Goal: Information Seeking & Learning: Learn about a topic

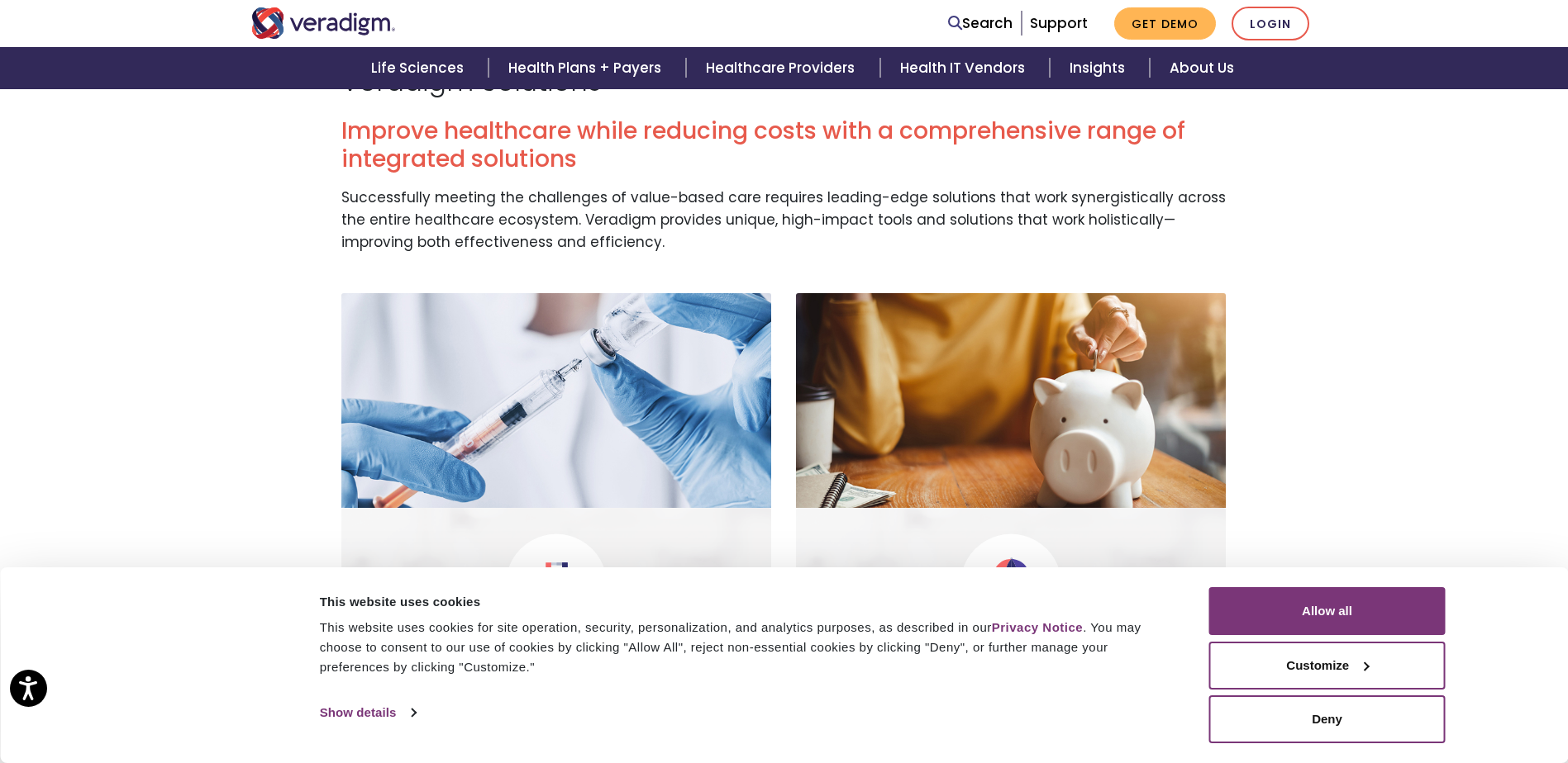
scroll to position [165, 0]
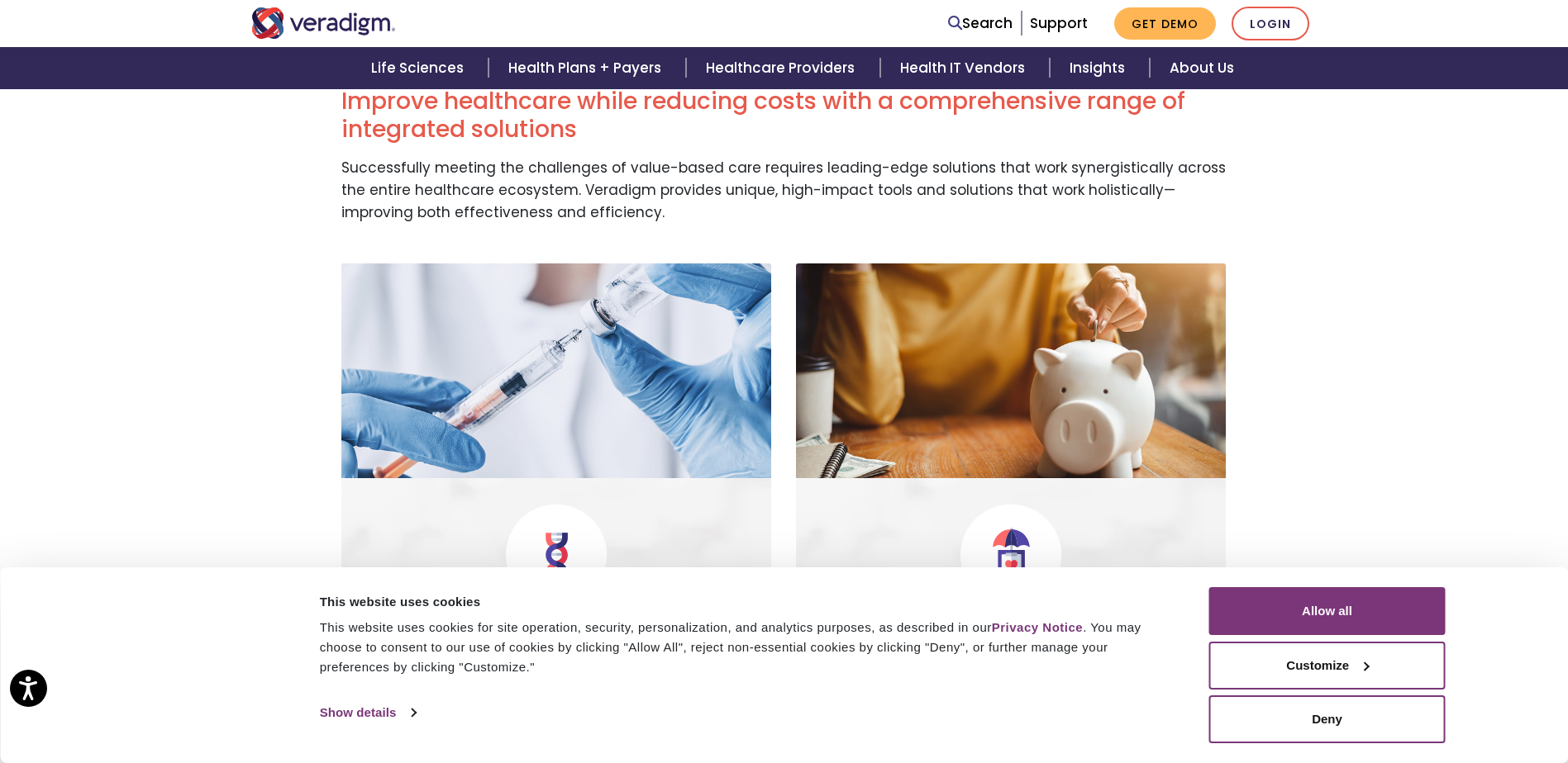
drag, startPoint x: 1319, startPoint y: 612, endPoint x: 1227, endPoint y: 427, distance: 206.6
click at [1319, 611] on button "Allow all" at bounding box center [1327, 611] width 236 height 48
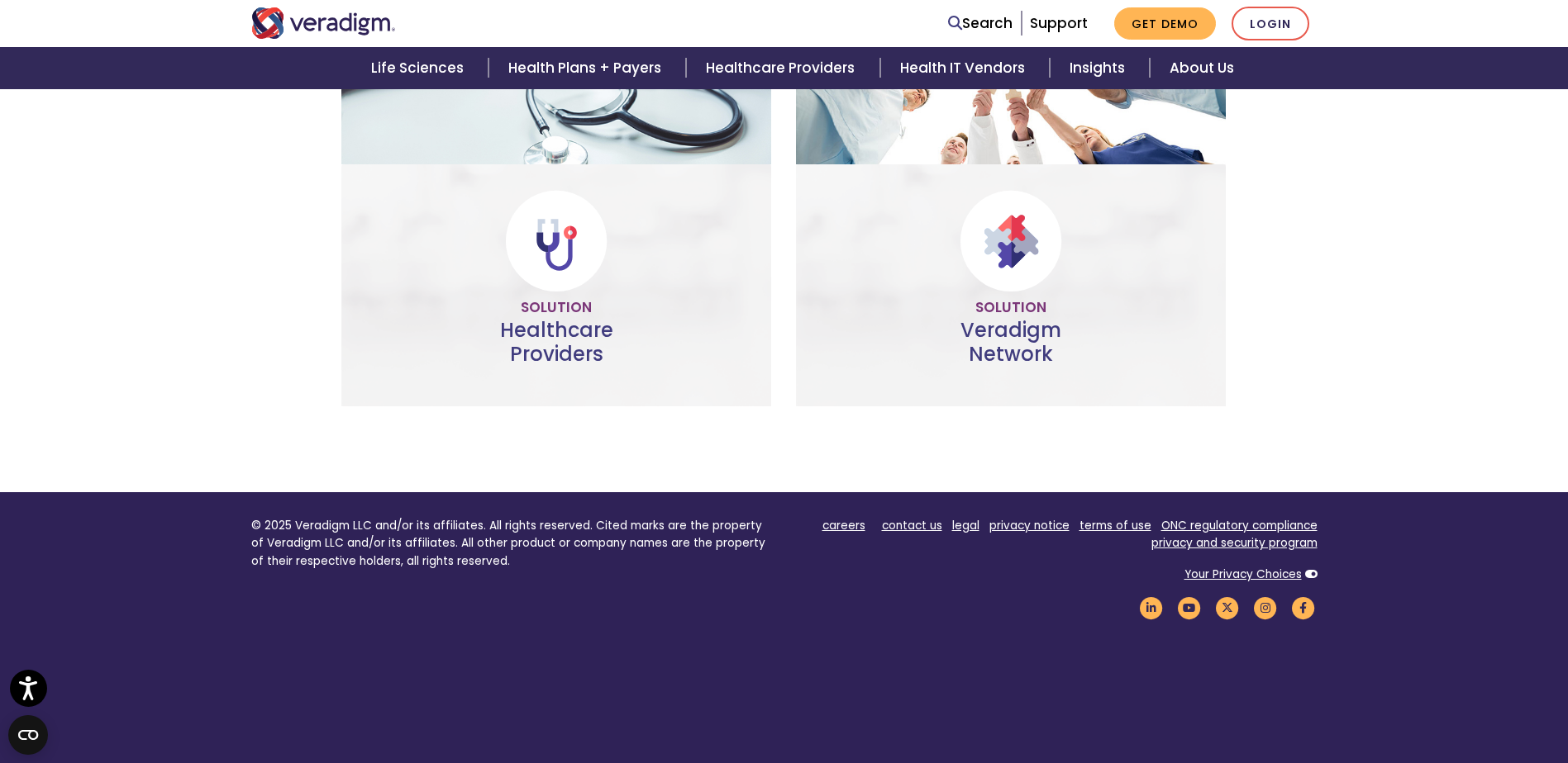
scroll to position [1038, 0]
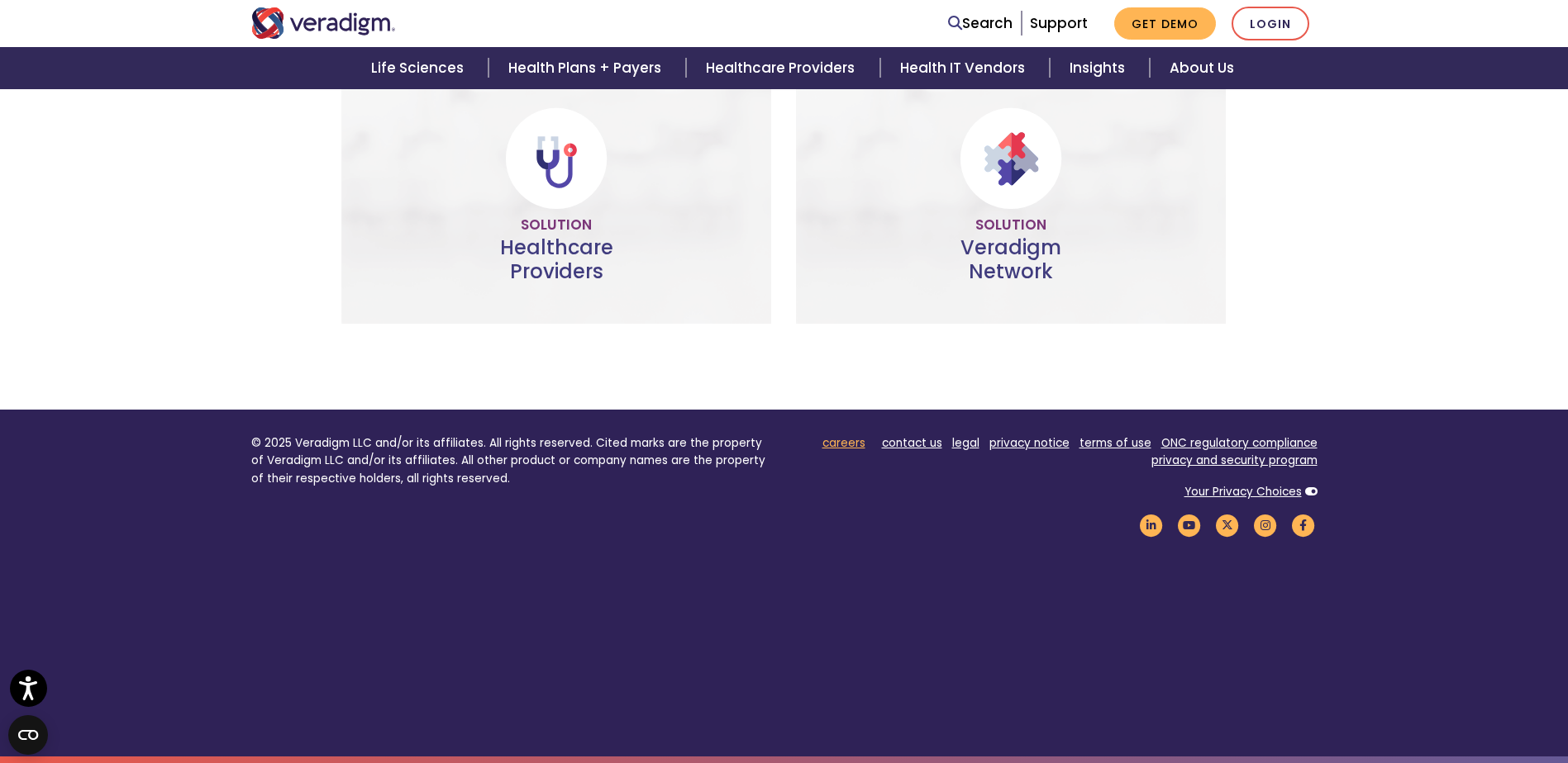
click at [841, 436] on link "careers" at bounding box center [844, 443] width 43 height 15
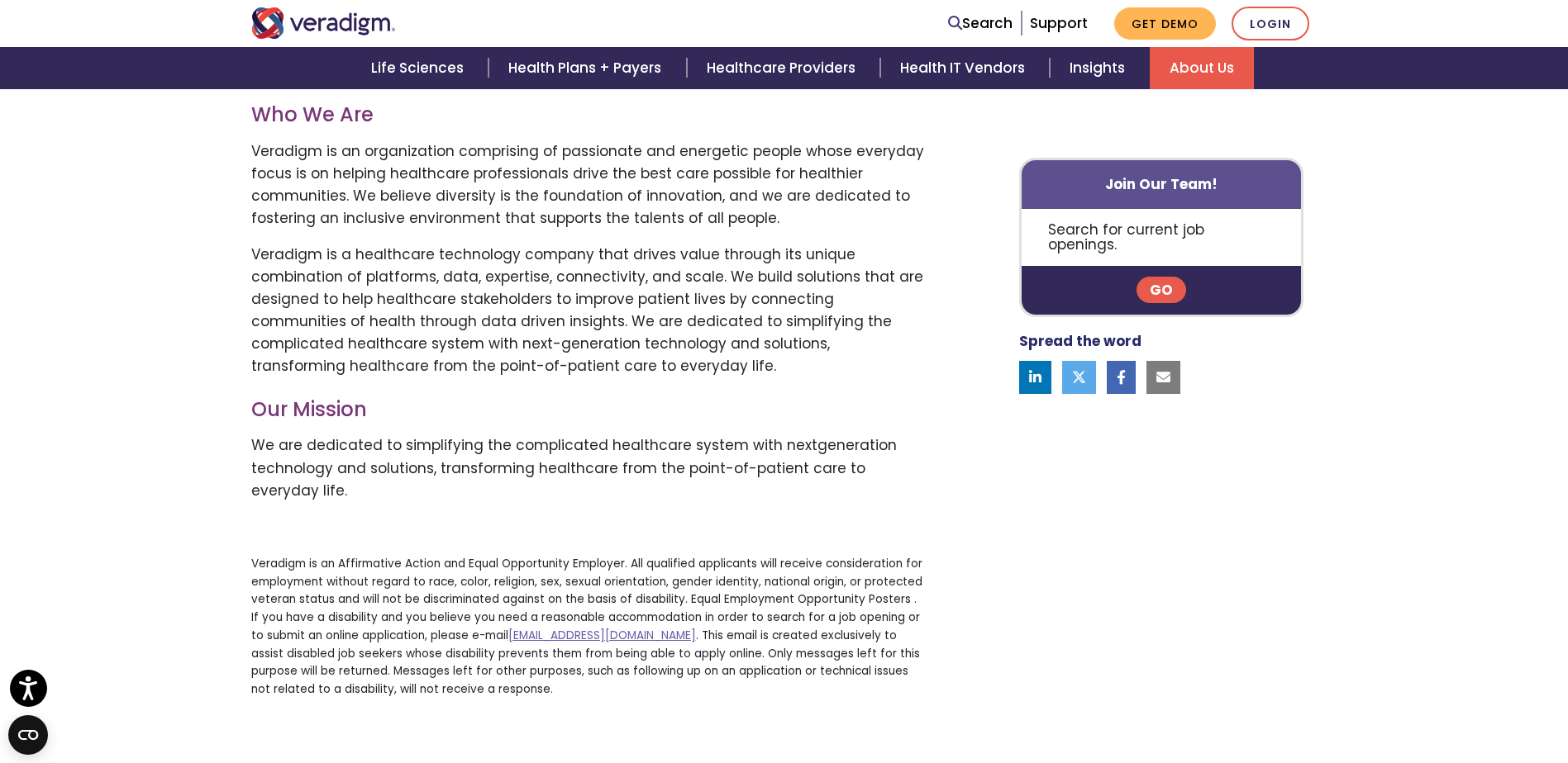
scroll to position [578, 0]
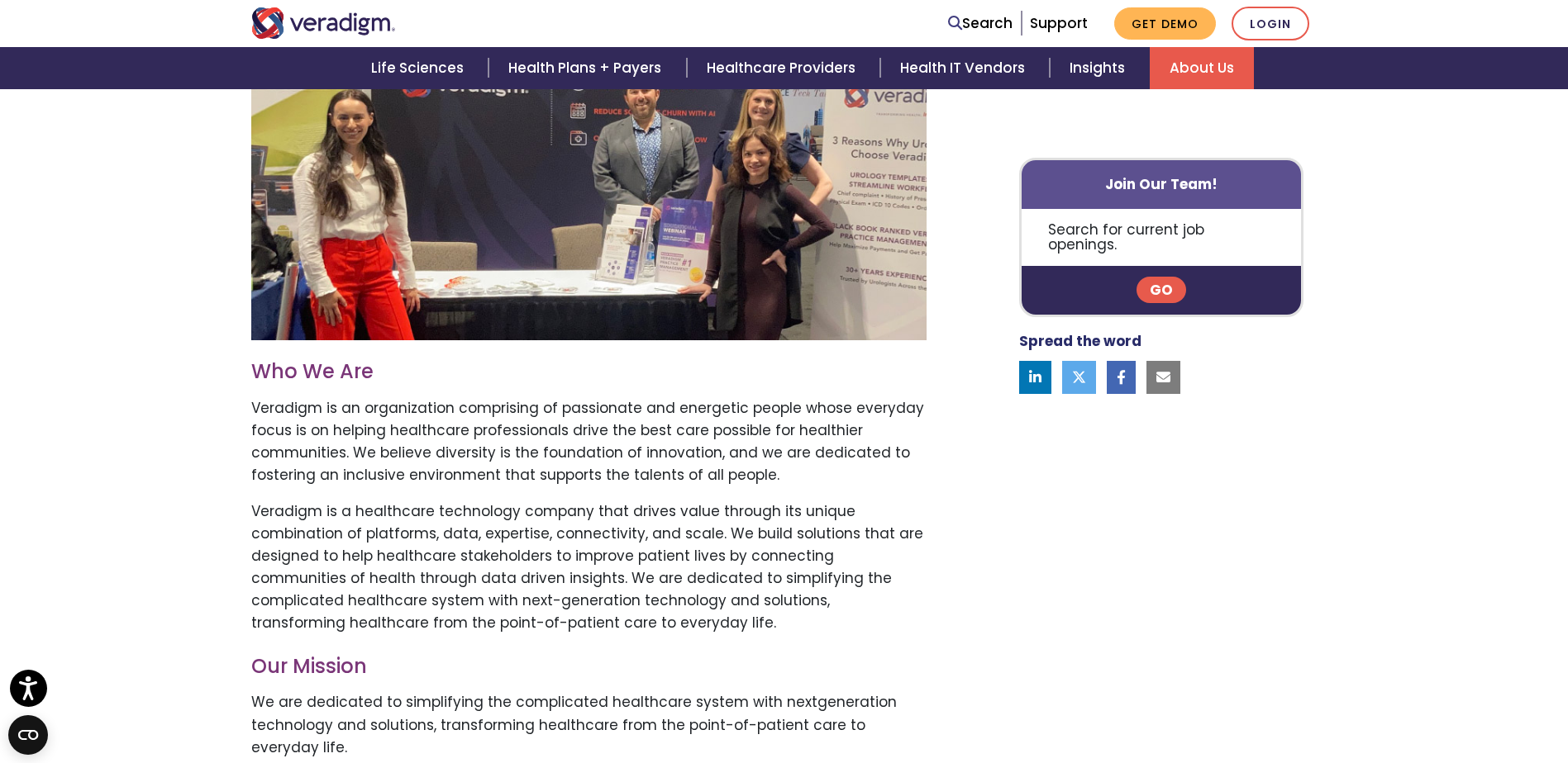
click at [1167, 267] on p "Go" at bounding box center [1161, 291] width 280 height 49
click at [1166, 277] on link "Go" at bounding box center [1161, 290] width 50 height 27
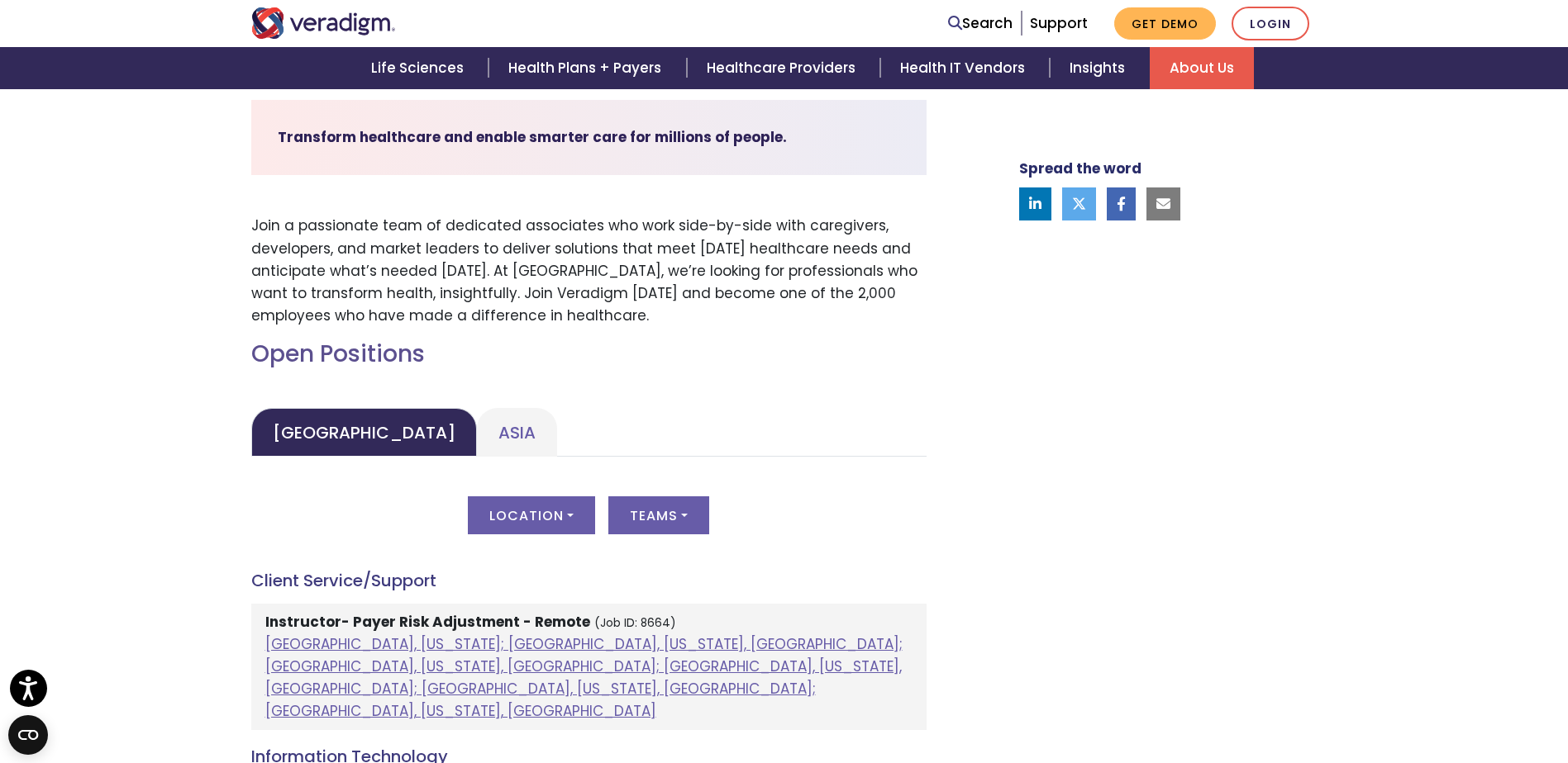
scroll to position [743, 0]
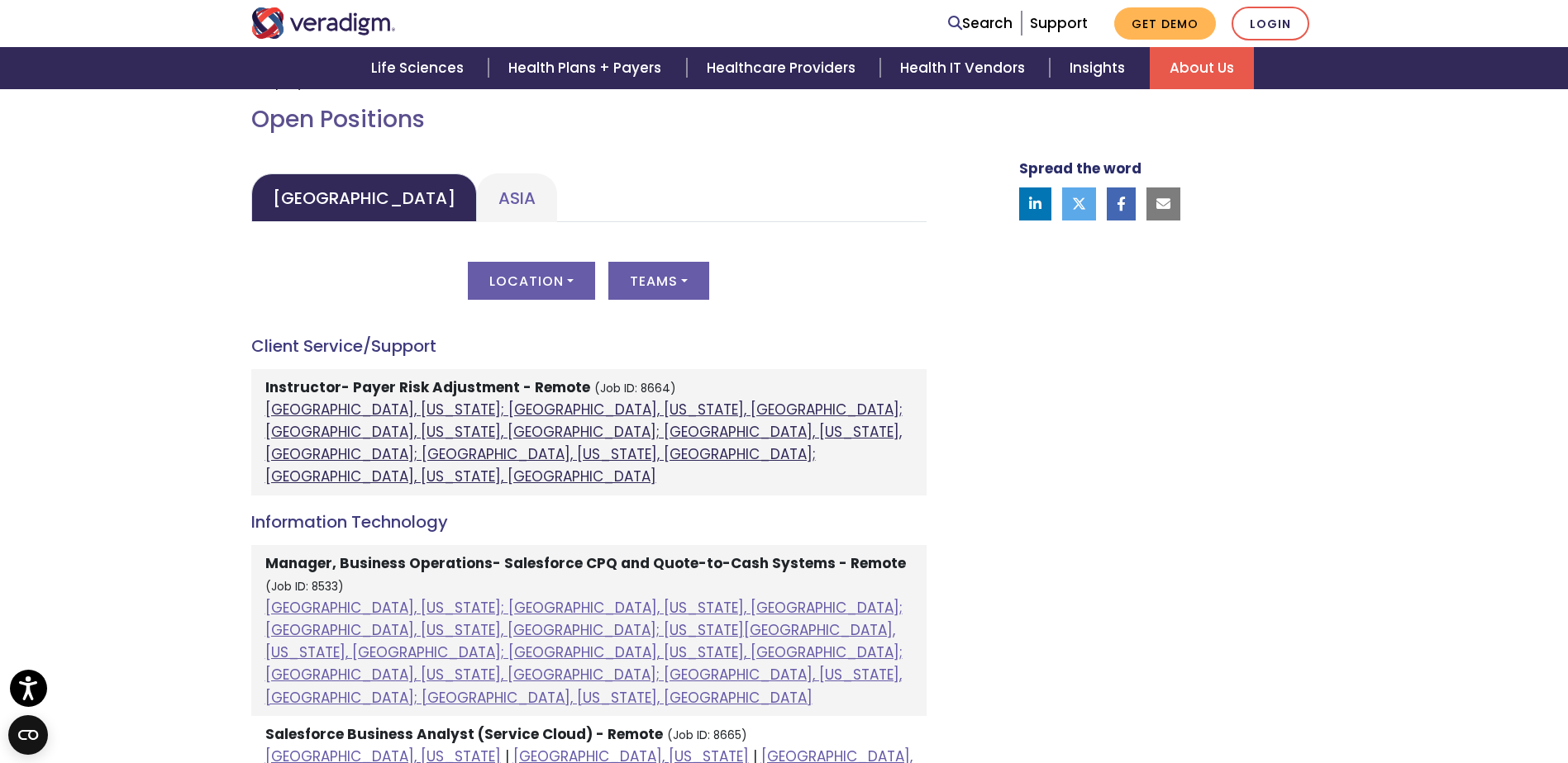
click at [443, 411] on link "Atlanta, Georgia; Chicago, Illinois, United States; Houston, Texas, United Stat…" at bounding box center [584, 443] width 637 height 87
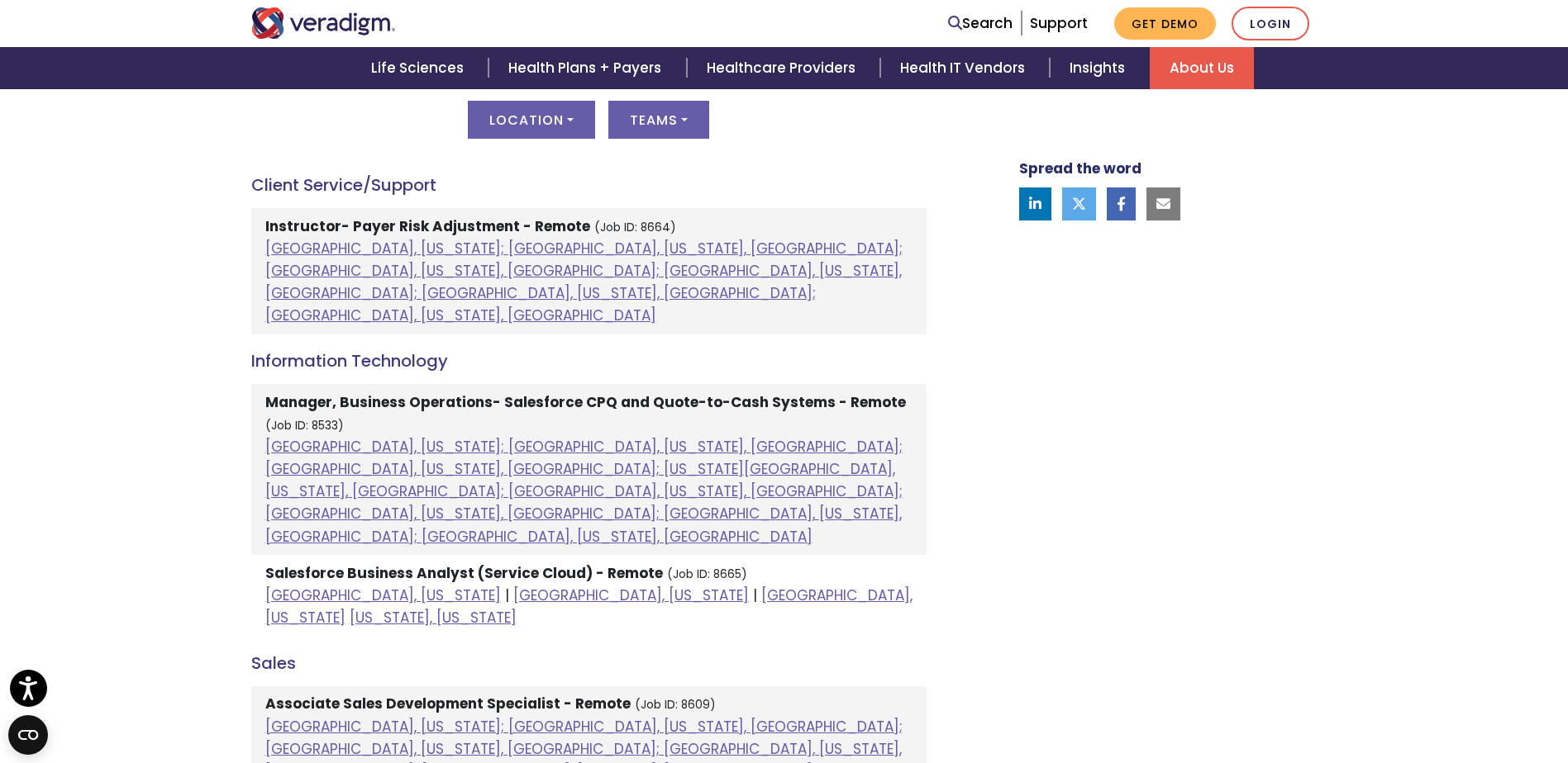
scroll to position [908, 0]
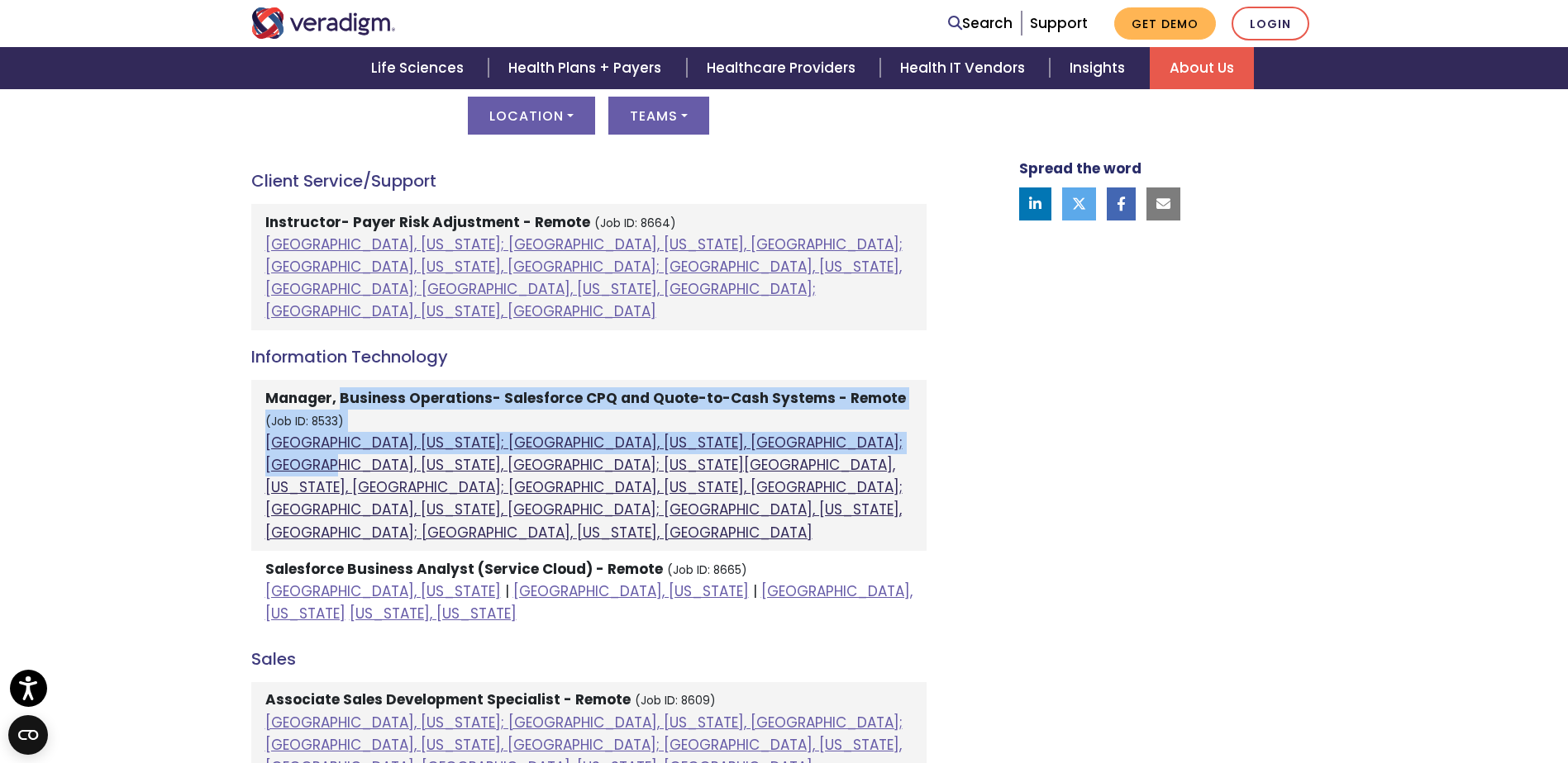
drag, startPoint x: 339, startPoint y: 347, endPoint x: 631, endPoint y: 392, distance: 295.4
click at [633, 392] on li "Manager, Business Operations- Salesforce CPQ and Quote-to-Cash Systems - Remote…" at bounding box center [589, 465] width 675 height 171
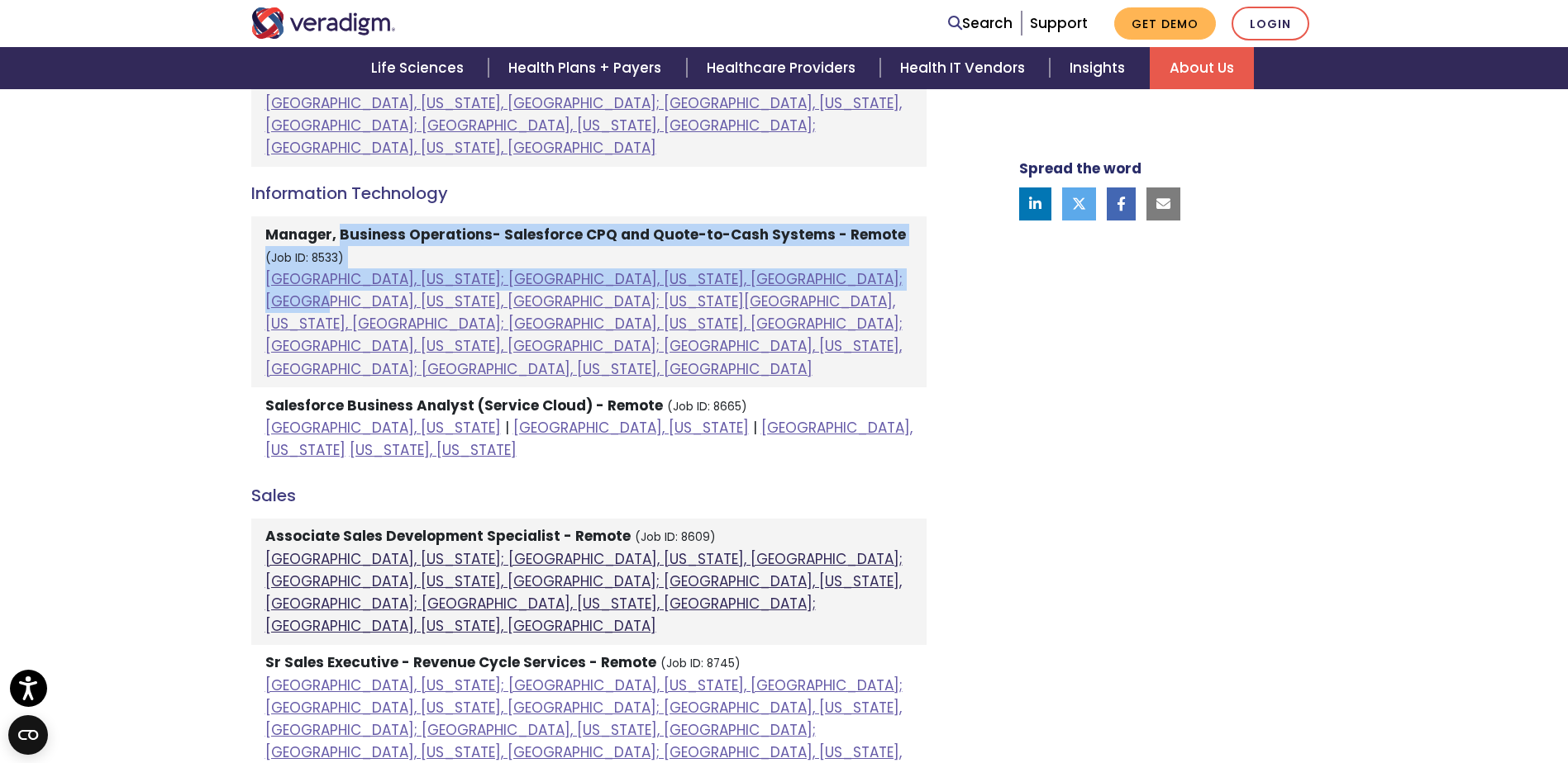
scroll to position [1074, 0]
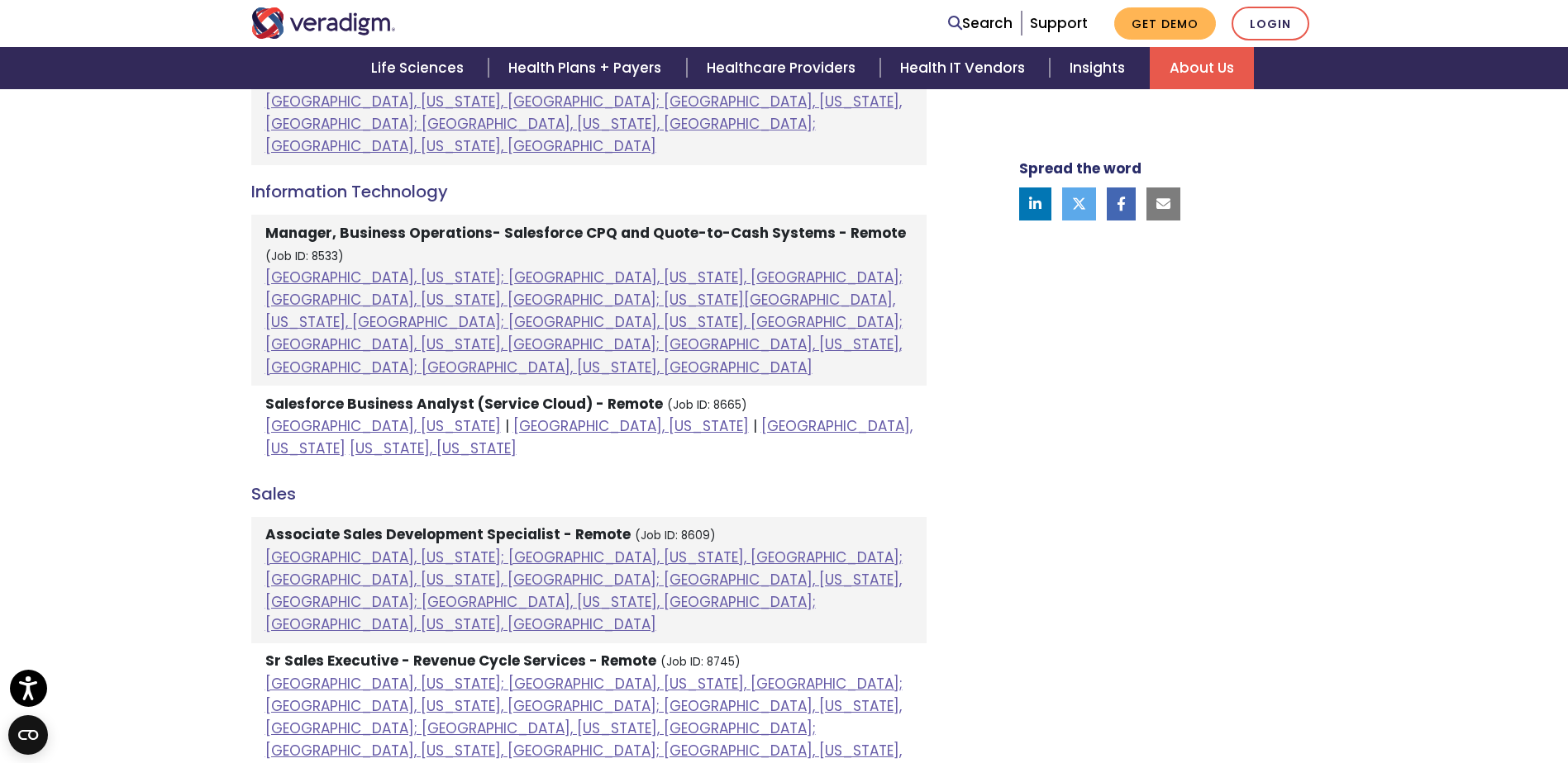
click at [298, 524] on strong "Associate Sales Development Specialist - Remote" at bounding box center [448, 534] width 365 height 20
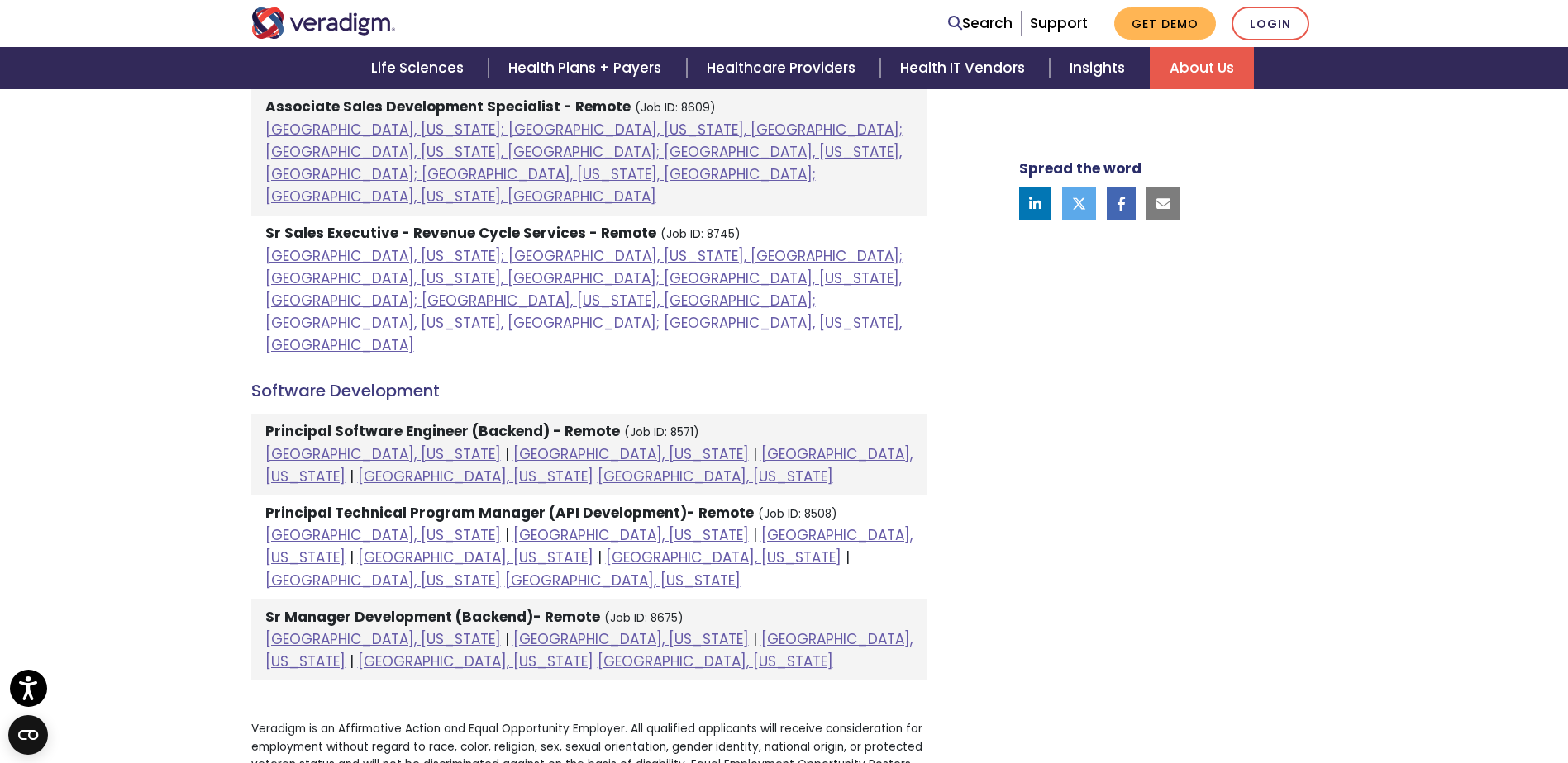
scroll to position [1569, 0]
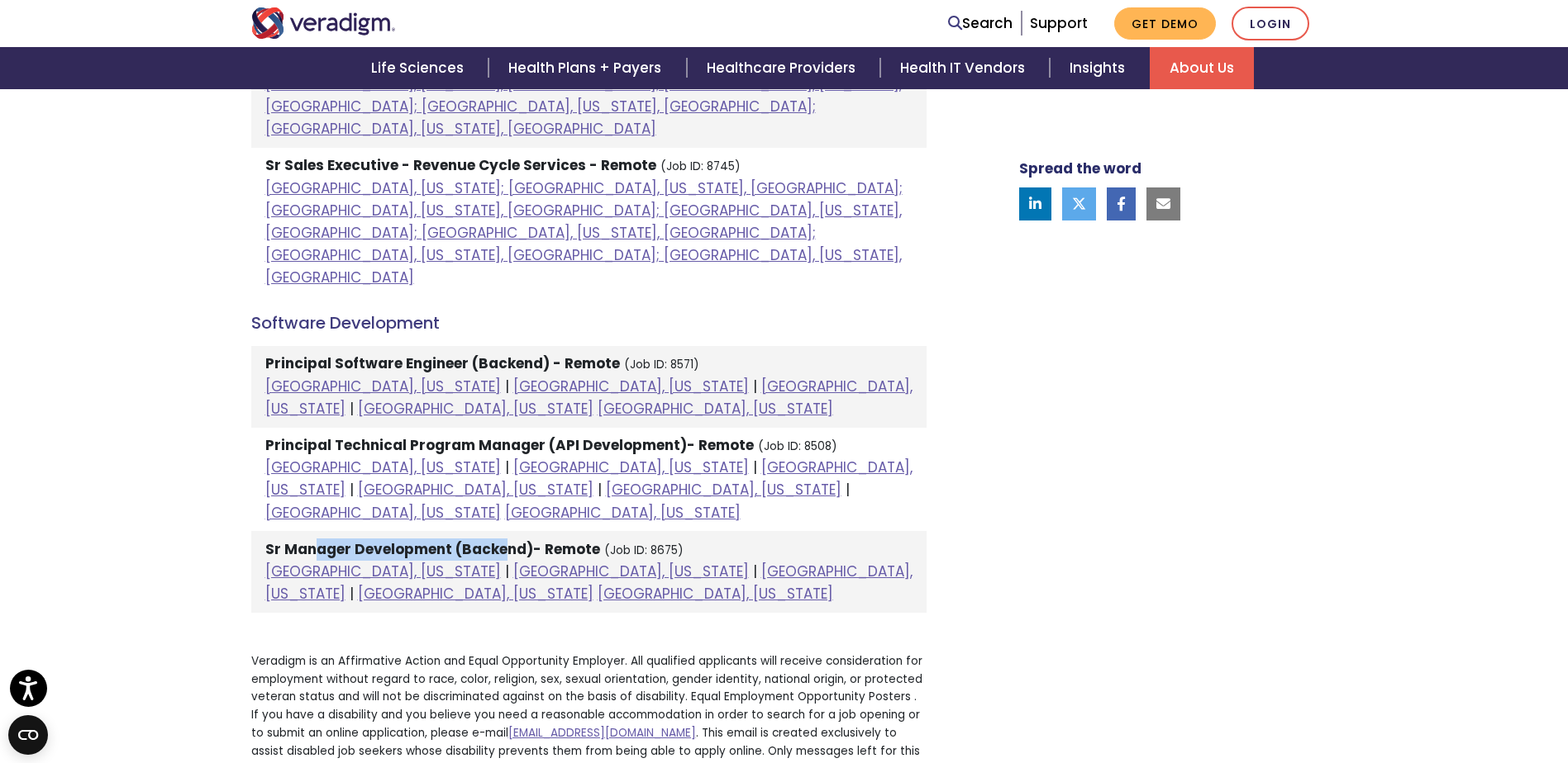
drag, startPoint x: 312, startPoint y: 339, endPoint x: 505, endPoint y: 347, distance: 193.2
click at [505, 539] on strong "Sr Manager Development (Backend)- Remote" at bounding box center [432, 548] width 335 height 20
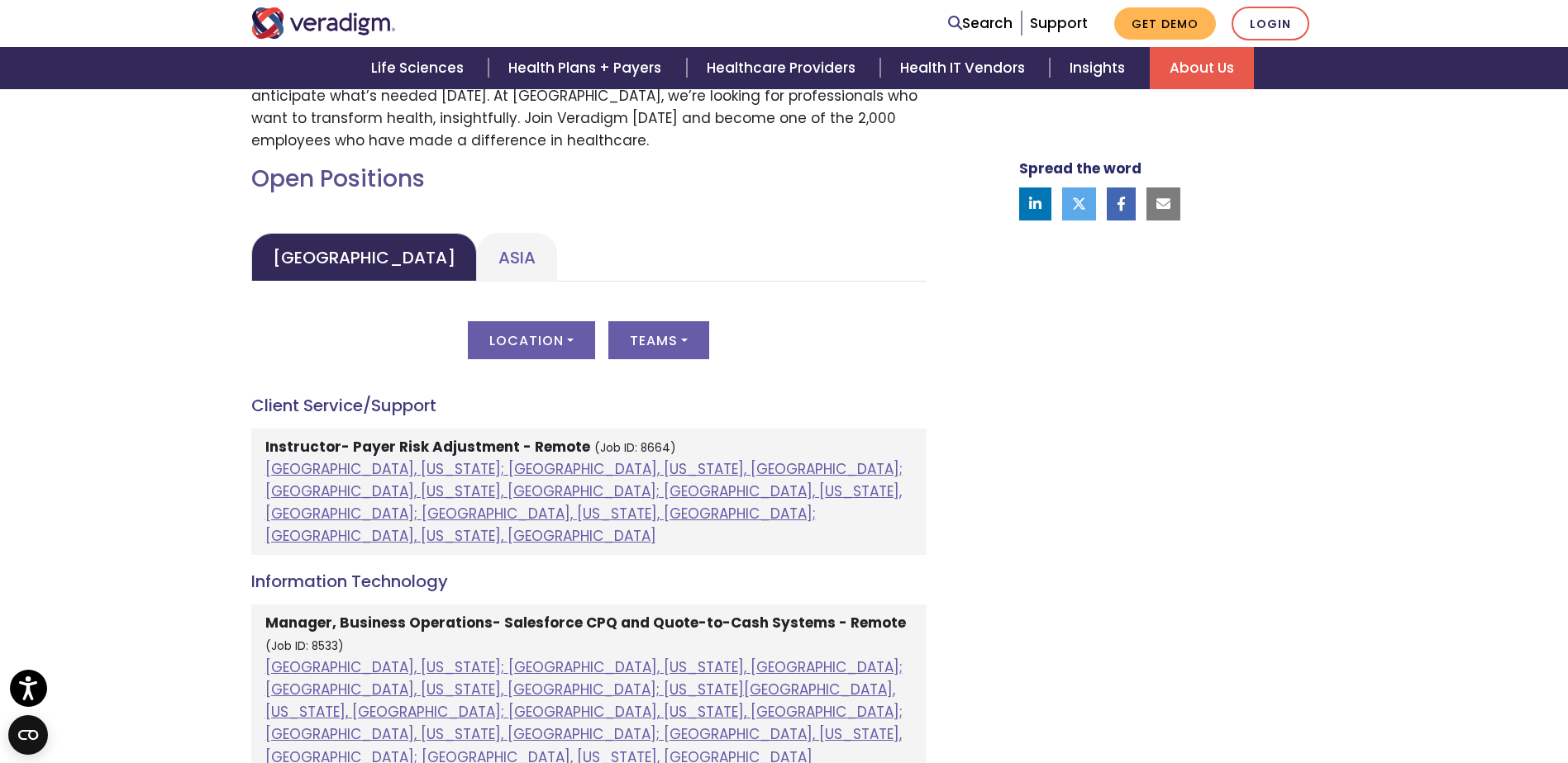
scroll to position [660, 0]
